Goal: Transaction & Acquisition: Obtain resource

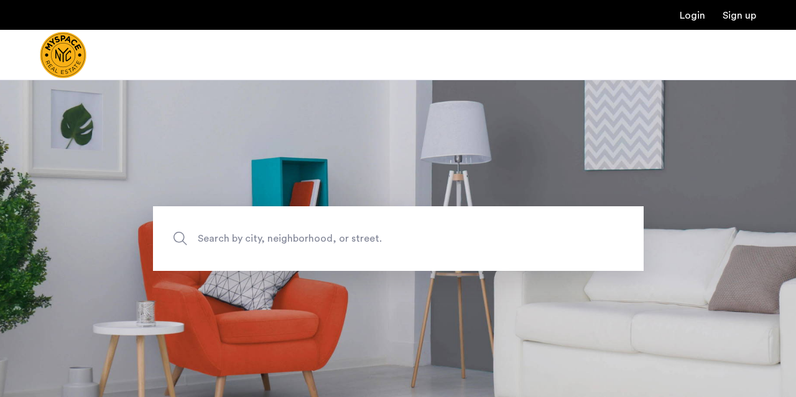
click at [310, 244] on span "Search by city, neighborhood, or street." at bounding box center [369, 238] width 343 height 17
click at [310, 244] on input "Search by city, neighborhood, or street." at bounding box center [398, 238] width 490 height 65
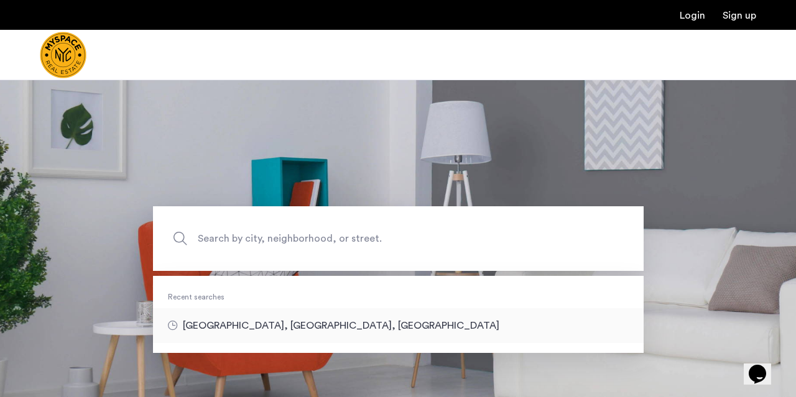
type input "**********"
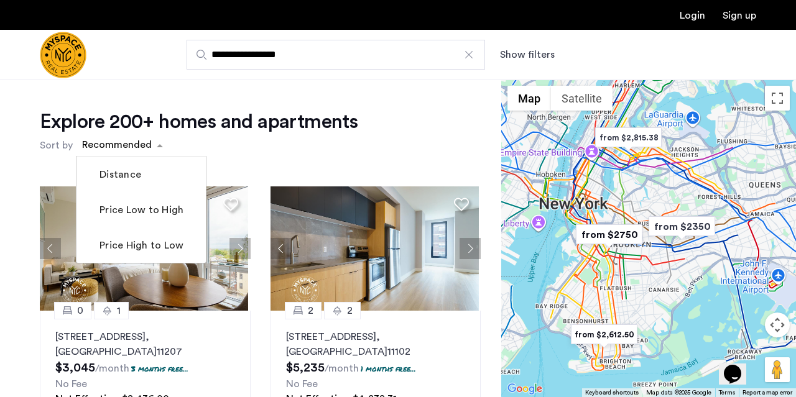
click at [161, 142] on span "sort-apartment" at bounding box center [162, 145] width 16 height 15
click at [146, 216] on label "Price Low to High" at bounding box center [140, 210] width 86 height 15
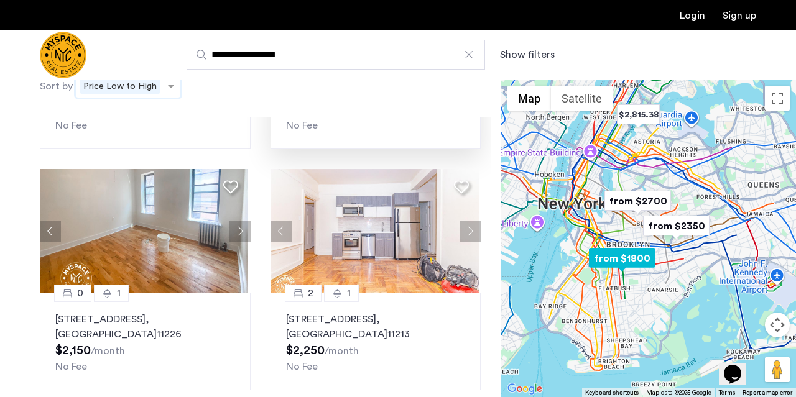
scroll to position [208, 0]
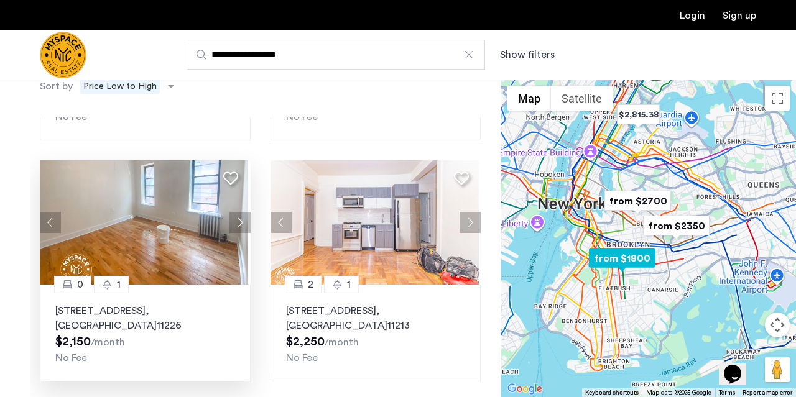
click at [237, 219] on button "Next apartment" at bounding box center [239, 222] width 21 height 21
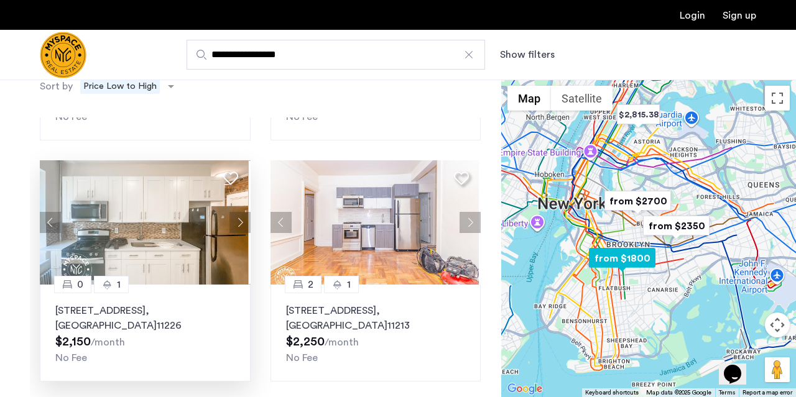
click at [237, 219] on button "Next apartment" at bounding box center [239, 222] width 21 height 21
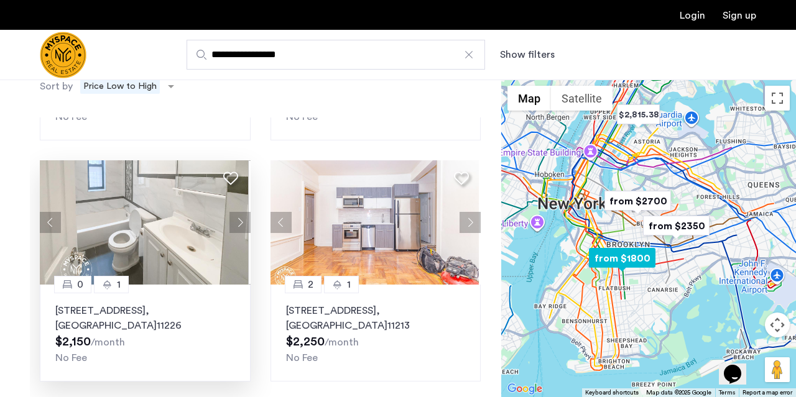
click at [237, 219] on button "Next apartment" at bounding box center [239, 222] width 21 height 21
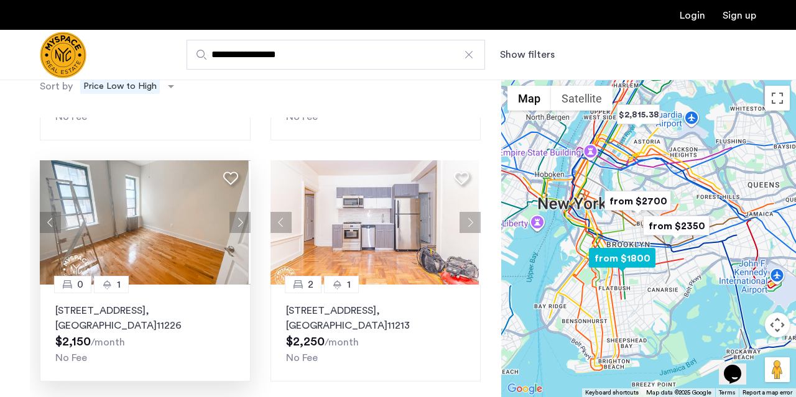
click at [237, 219] on button "Next apartment" at bounding box center [239, 222] width 21 height 21
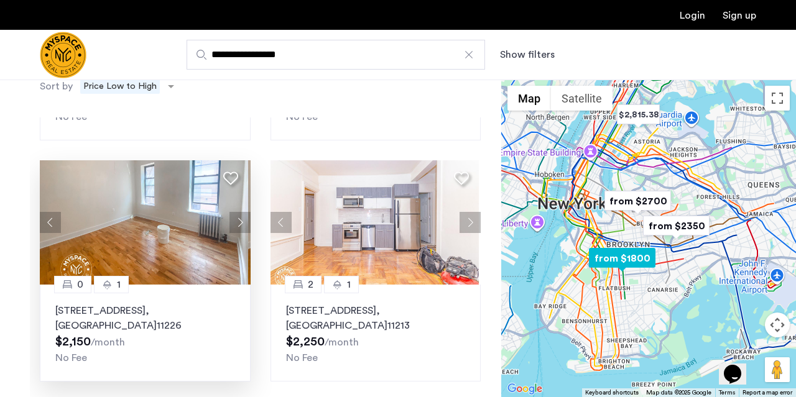
click at [236, 219] on button "Next apartment" at bounding box center [239, 222] width 21 height 21
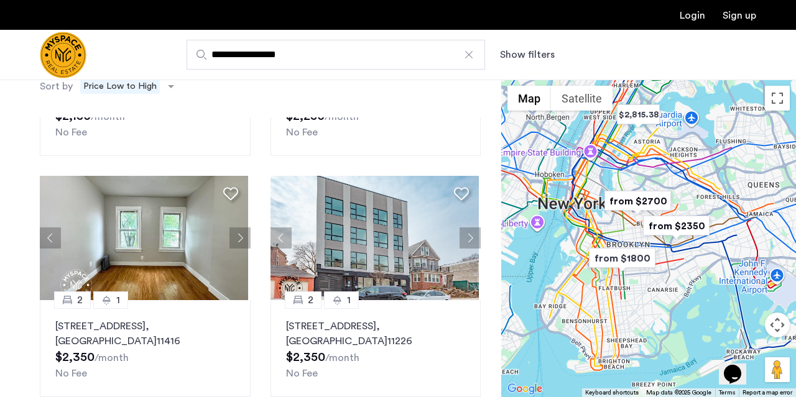
scroll to position [435, 0]
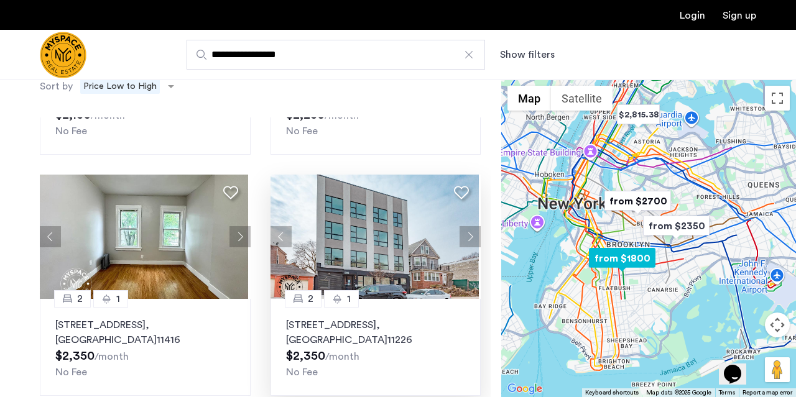
click at [372, 238] on img at bounding box center [374, 237] width 208 height 124
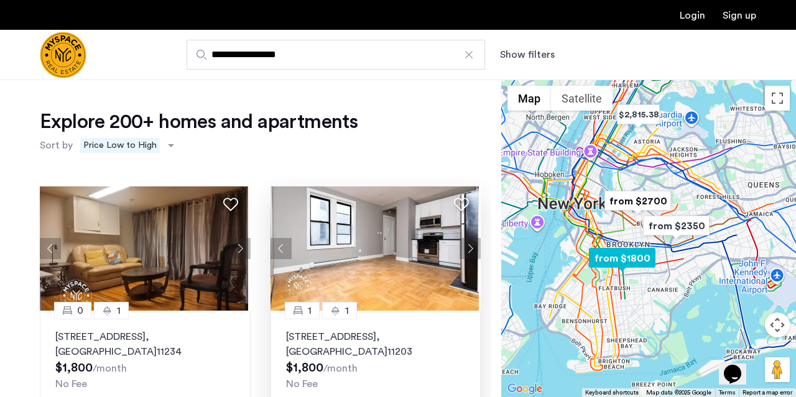
scroll to position [0, 0]
click at [360, 255] on img at bounding box center [374, 248] width 208 height 124
click at [239, 246] on button "Next apartment" at bounding box center [239, 248] width 21 height 21
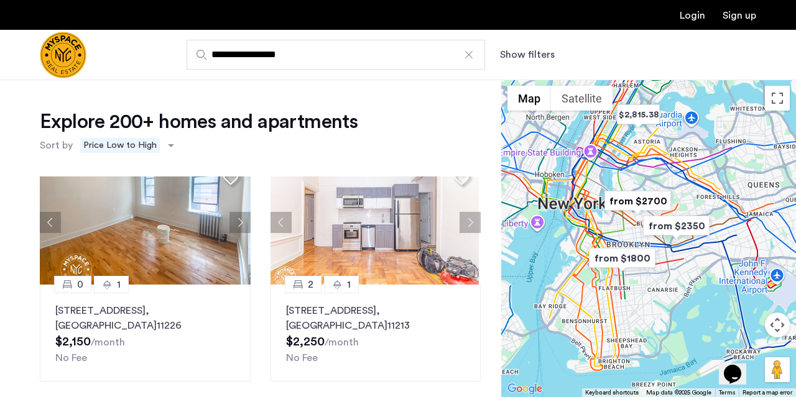
scroll to position [268, 0]
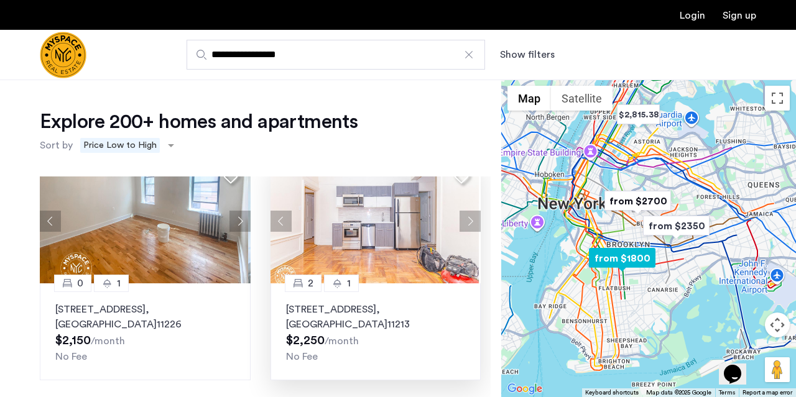
click at [466, 214] on button "Next apartment" at bounding box center [469, 221] width 21 height 21
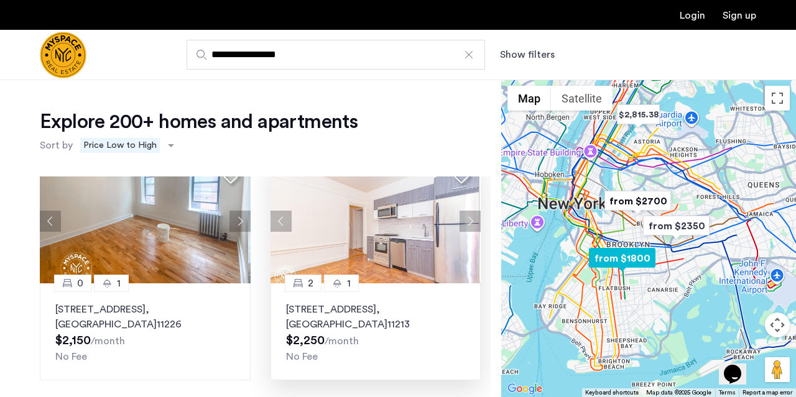
click at [466, 214] on button "Next apartment" at bounding box center [469, 221] width 21 height 21
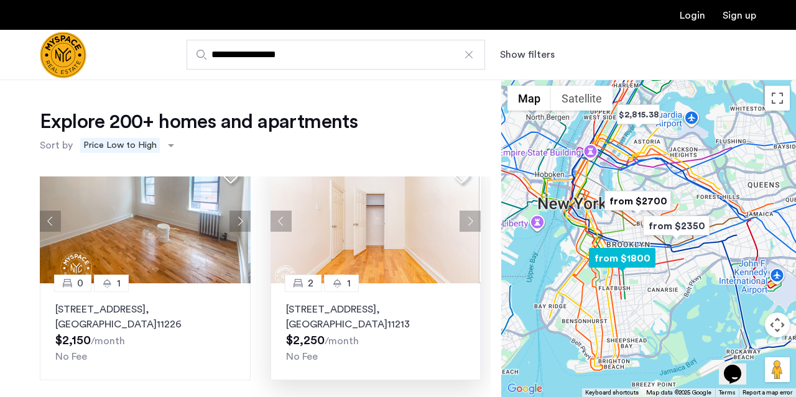
click at [466, 214] on button "Next apartment" at bounding box center [469, 221] width 21 height 21
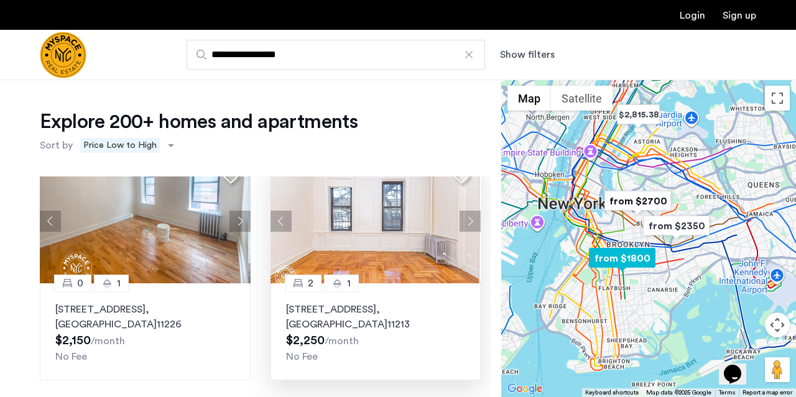
click at [466, 214] on button "Next apartment" at bounding box center [469, 221] width 21 height 21
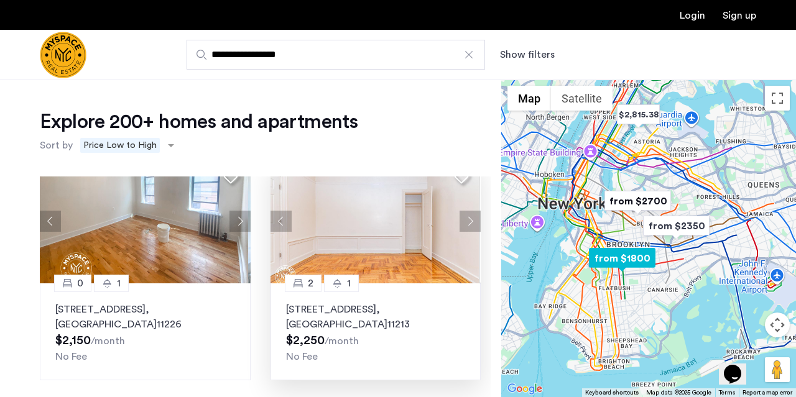
click at [466, 214] on button "Next apartment" at bounding box center [469, 221] width 21 height 21
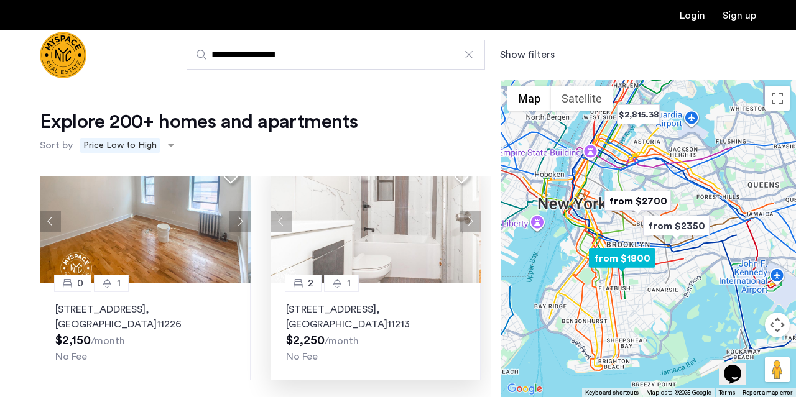
click at [466, 214] on button "Next apartment" at bounding box center [469, 221] width 21 height 21
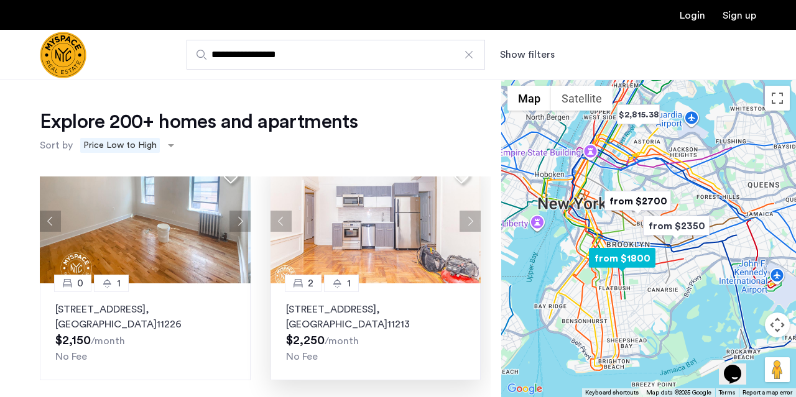
click at [389, 244] on img at bounding box center [374, 221] width 208 height 124
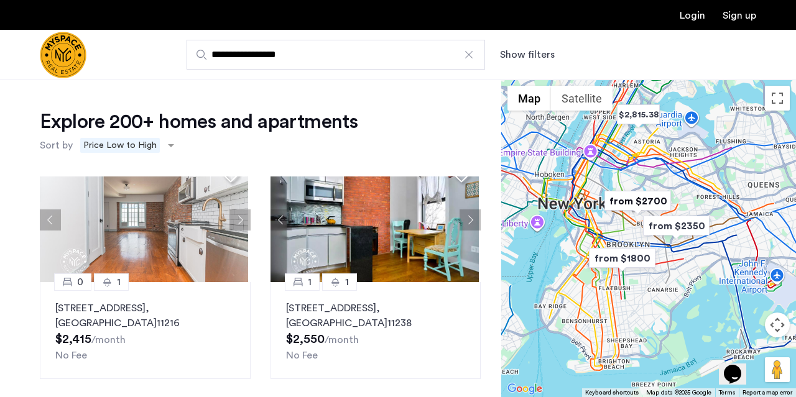
scroll to position [908, 0]
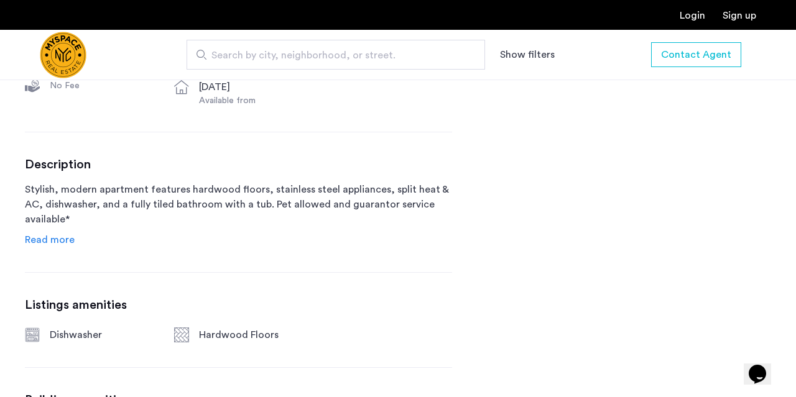
scroll to position [566, 0]
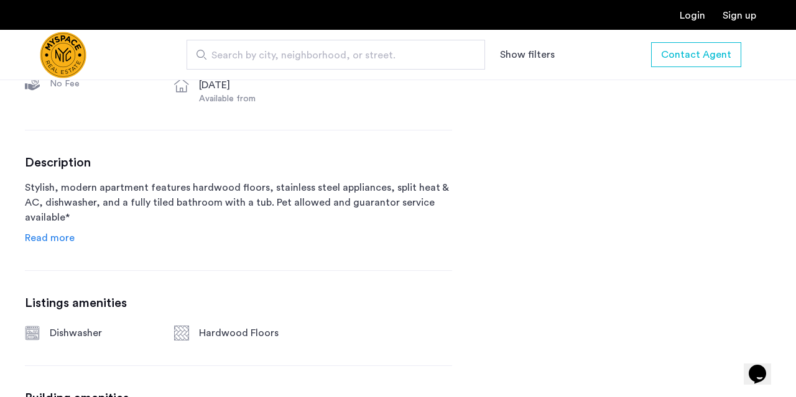
click at [45, 240] on span "Read more" at bounding box center [50, 238] width 50 height 10
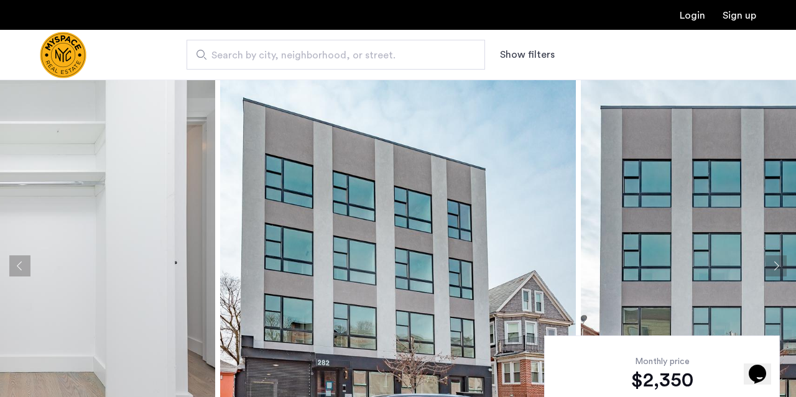
scroll to position [0, 0]
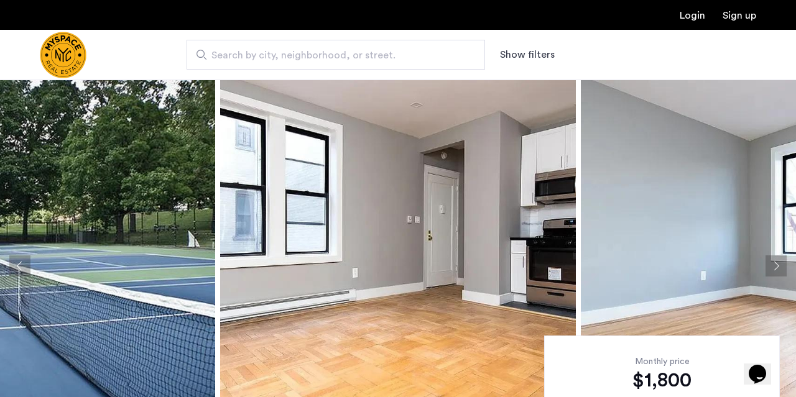
click at [776, 264] on button "Next apartment" at bounding box center [775, 265] width 21 height 21
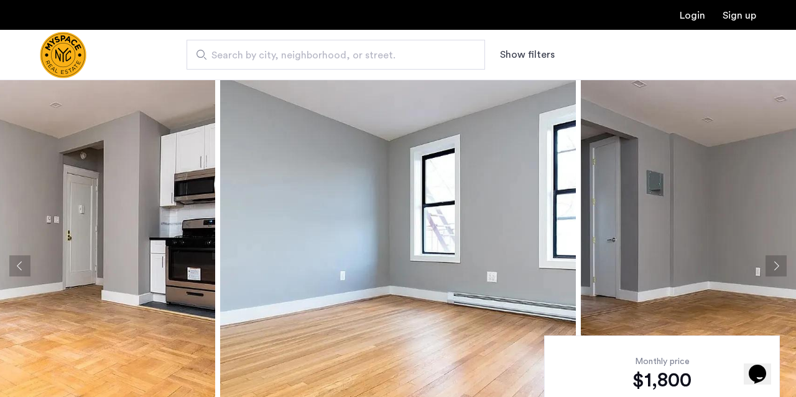
click at [776, 264] on button "Next apartment" at bounding box center [775, 265] width 21 height 21
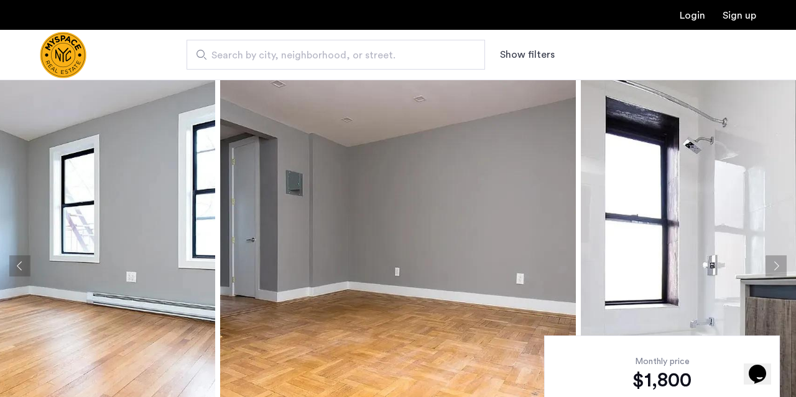
click at [776, 264] on button "Next apartment" at bounding box center [775, 265] width 21 height 21
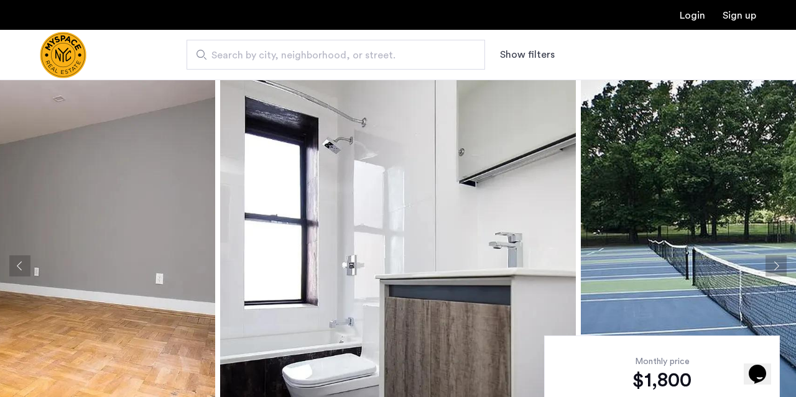
click at [776, 264] on button "Next apartment" at bounding box center [775, 265] width 21 height 21
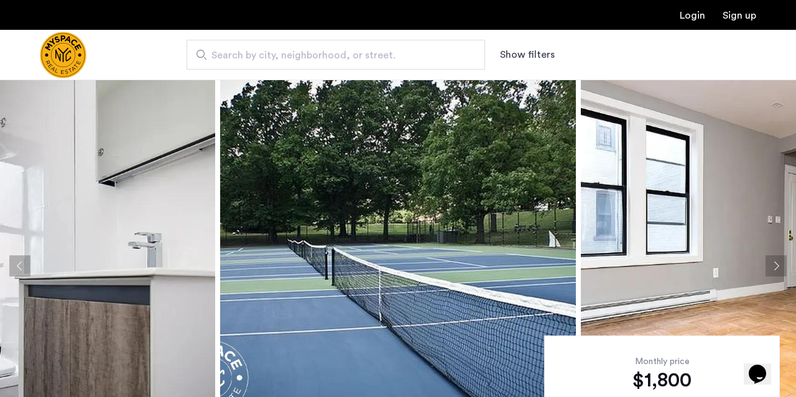
click at [776, 264] on button "Next apartment" at bounding box center [775, 265] width 21 height 21
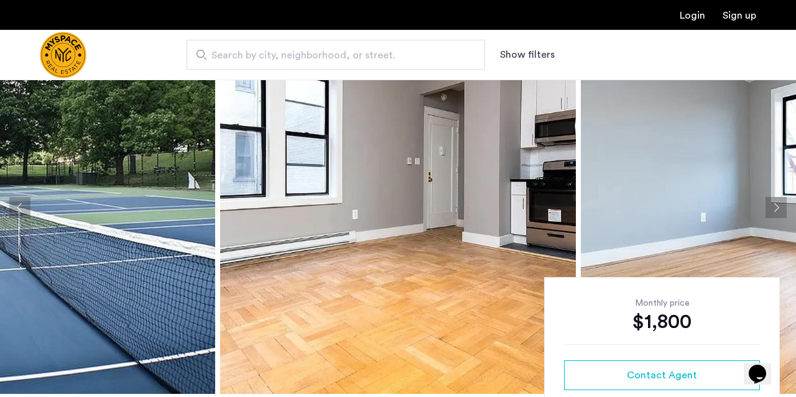
scroll to position [59, 0]
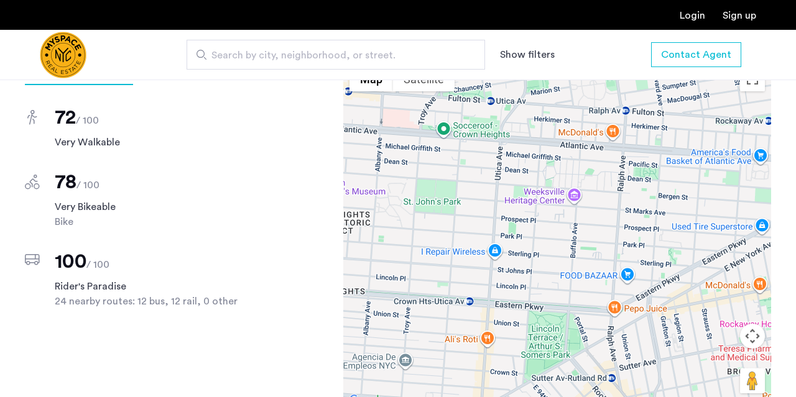
scroll to position [1107, 0]
